Goal: Find specific page/section: Find specific page/section

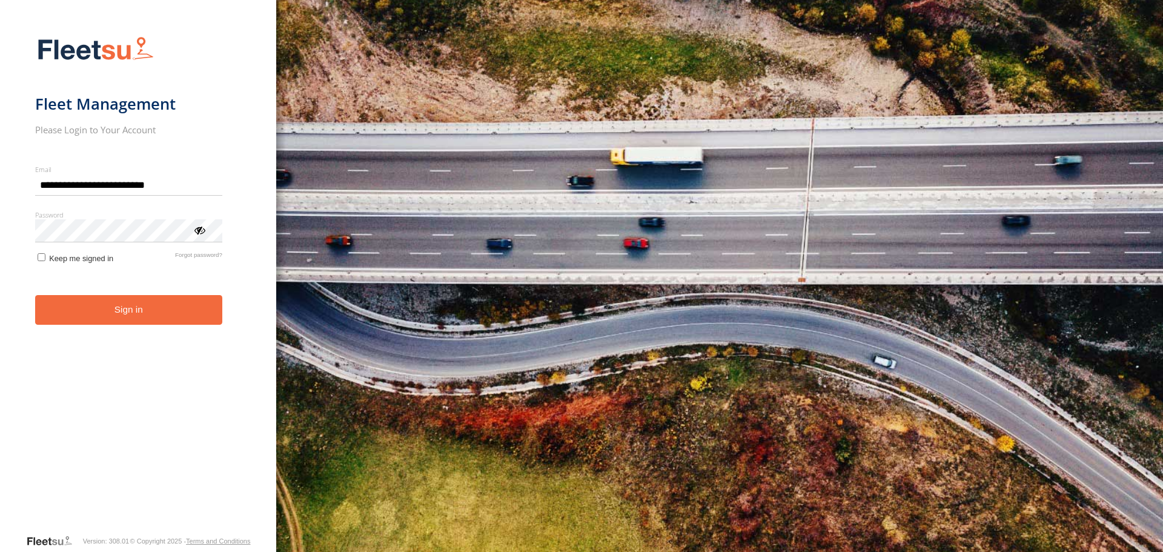
click at [121, 312] on button "Sign in" at bounding box center [128, 310] width 187 height 30
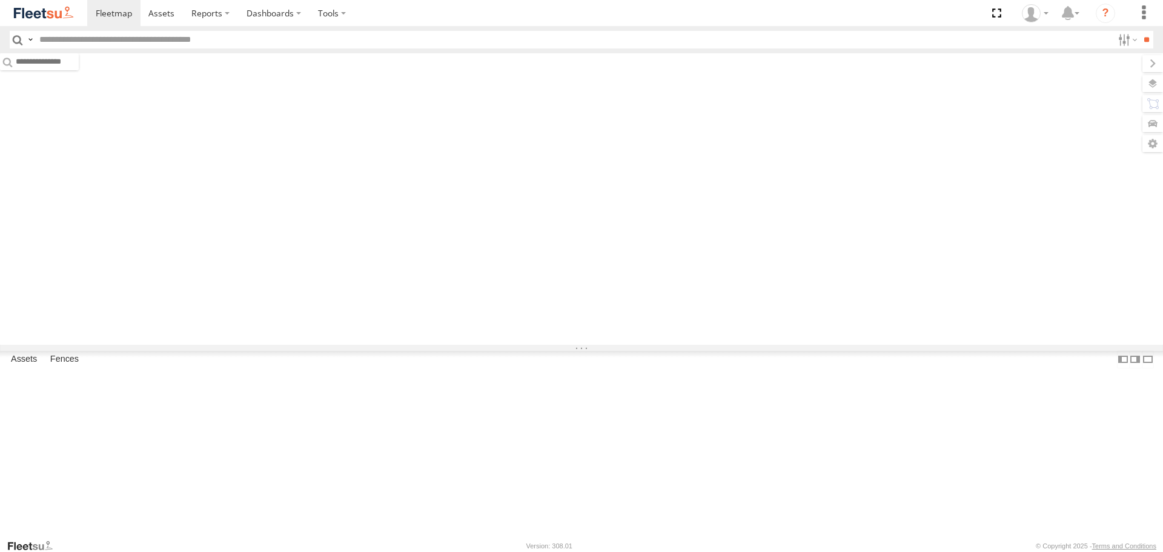
click at [94, 44] on input "text" at bounding box center [574, 40] width 1079 height 18
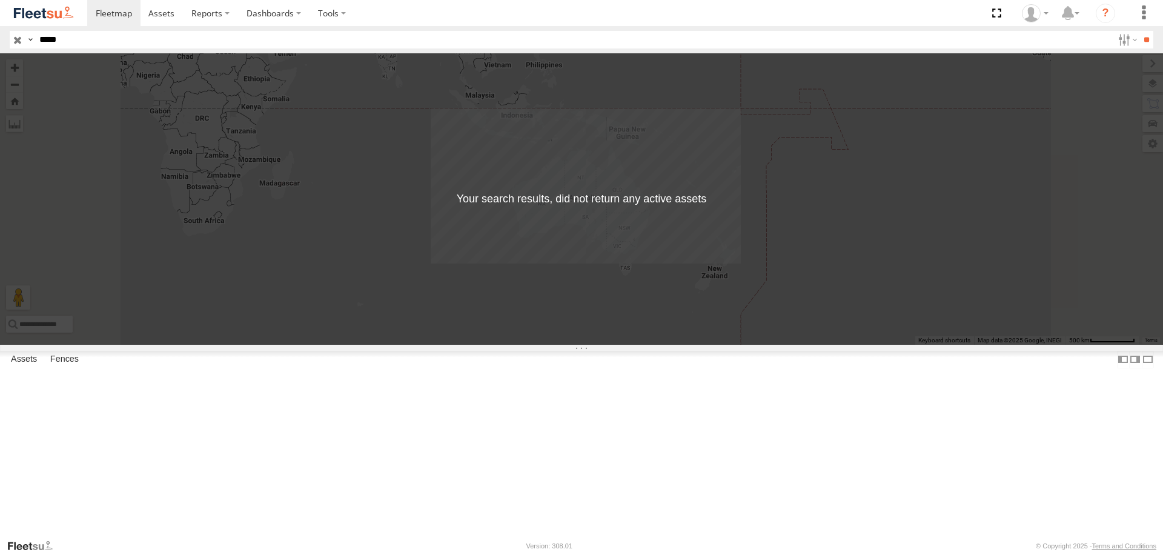
type input "*****"
click at [16, 42] on input "button" at bounding box center [18, 40] width 16 height 18
